Goal: Information Seeking & Learning: Learn about a topic

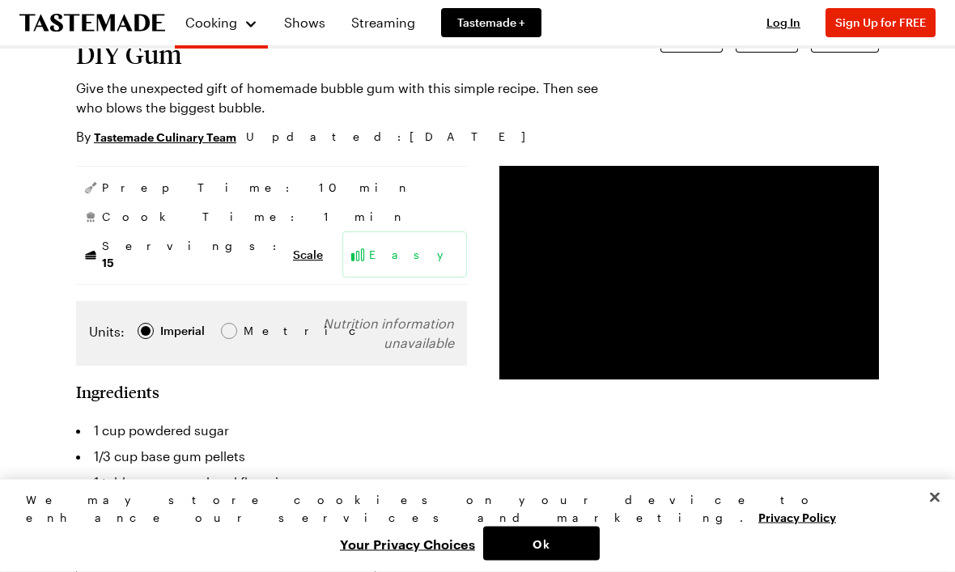
scroll to position [113, 0]
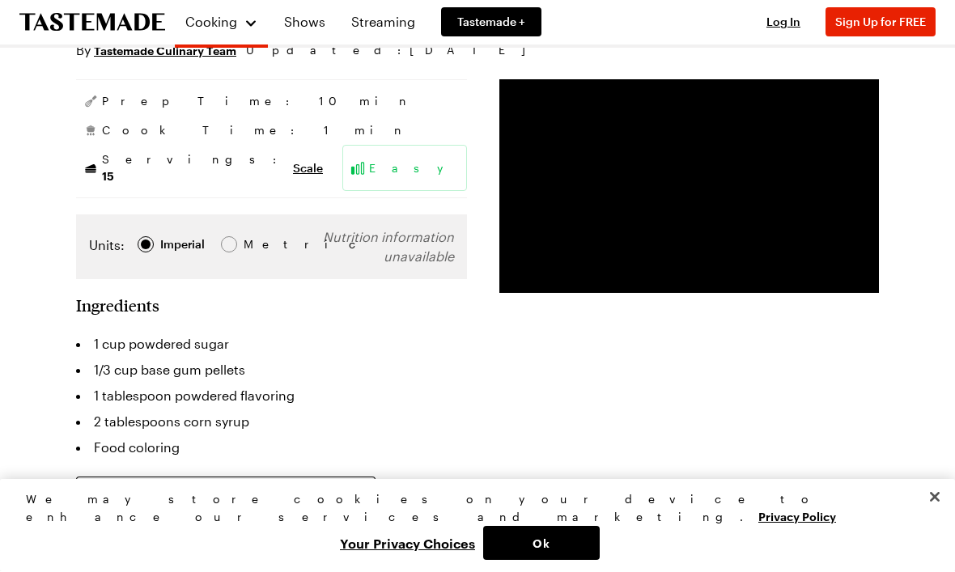
scroll to position [199, 0]
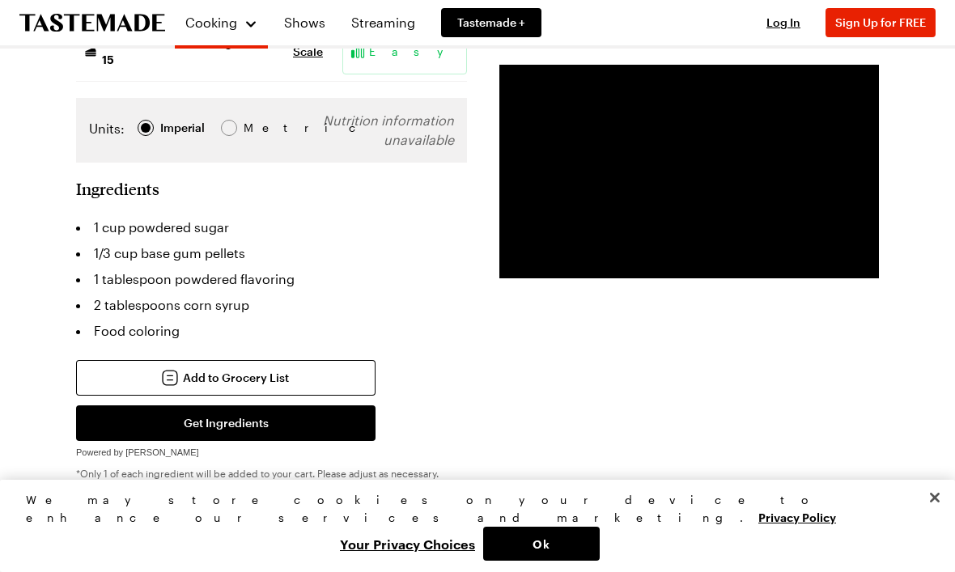
scroll to position [314, 0]
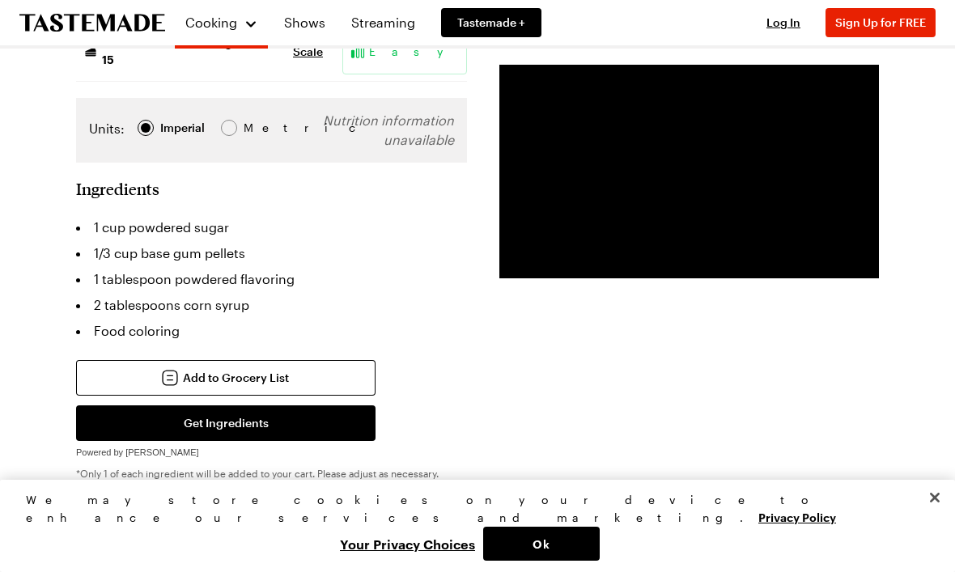
click at [395, 387] on div "Add to Grocery List Get Ingredients Powered by Chicory *Only 1 of each ingredie…" at bounding box center [271, 412] width 391 height 104
click at [392, 398] on div "Add to Grocery List Get Ingredients Powered by Chicory *Only 1 of each ingredie…" at bounding box center [271, 412] width 391 height 104
click at [371, 405] on button "Get Ingredients" at bounding box center [225, 423] width 299 height 36
click at [121, 273] on li "1 tablespoon powdered flavoring" at bounding box center [271, 279] width 391 height 26
click at [121, 292] on li "2 tablespoons corn syrup" at bounding box center [271, 305] width 391 height 26
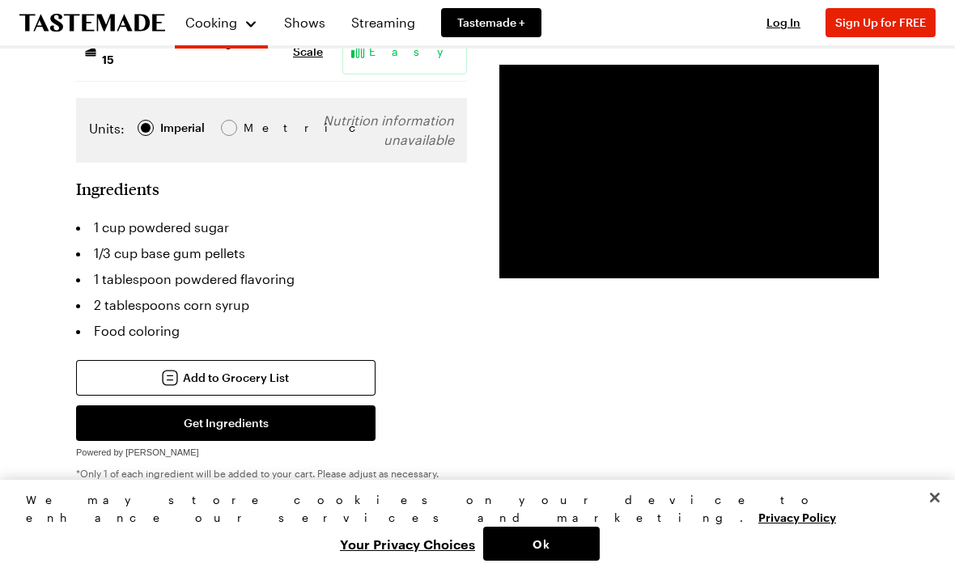
click at [119, 292] on li "2 tablespoons corn syrup" at bounding box center [271, 305] width 391 height 26
click at [170, 413] on button "Get Ingredients" at bounding box center [225, 423] width 299 height 36
click at [97, 274] on li "1 tablespoon powdered flavoring" at bounding box center [271, 279] width 391 height 26
click at [225, 120] on div at bounding box center [229, 128] width 16 height 16
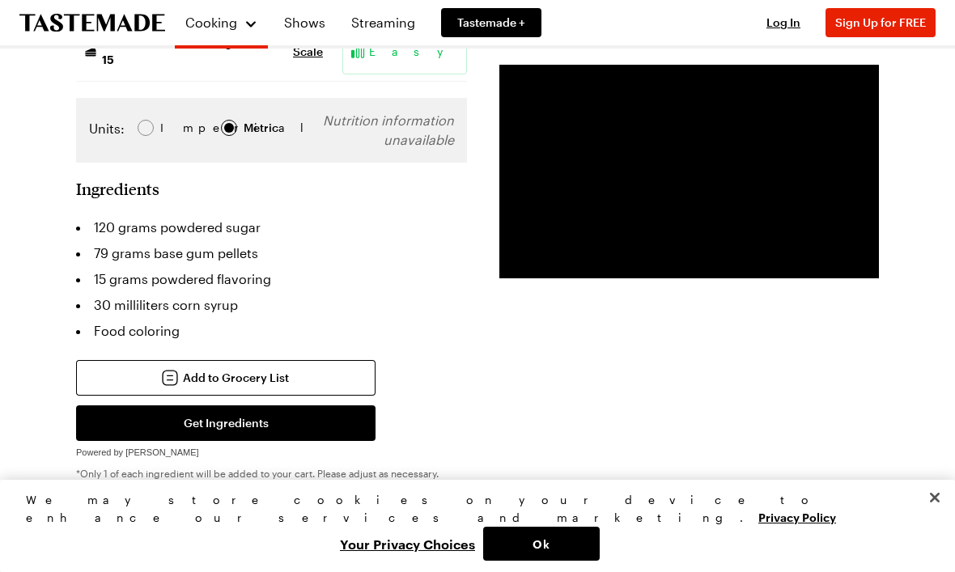
click at [78, 191] on section "Ingredients 120 grams powdered sugar 79 grams base gum pellets 15 grams powdere…" at bounding box center [271, 329] width 391 height 301
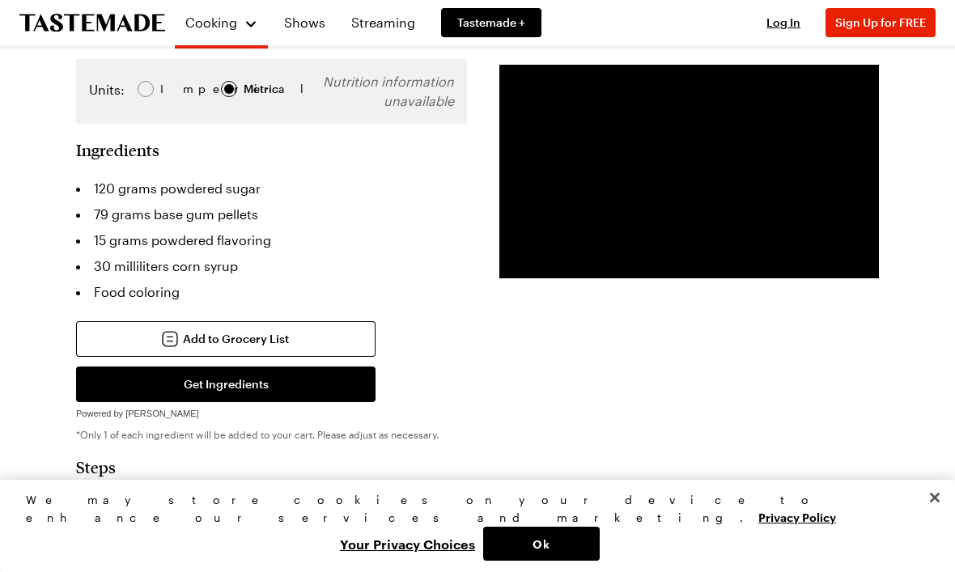
scroll to position [357, 0]
